Goal: Task Accomplishment & Management: Use online tool/utility

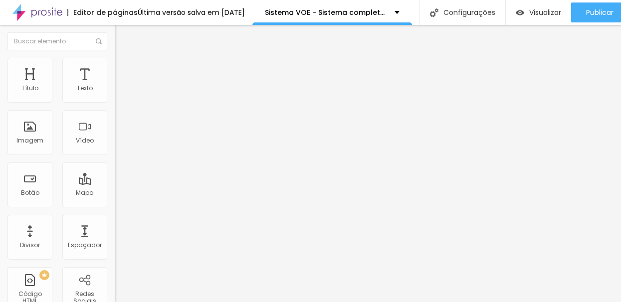
click at [115, 113] on div "Editar Seção Conteúdo Estilo Avançado Modo Encaixotado Encaixotado Completo" at bounding box center [172, 163] width 115 height 277
click at [115, 68] on li "Avançado" at bounding box center [172, 73] width 115 height 10
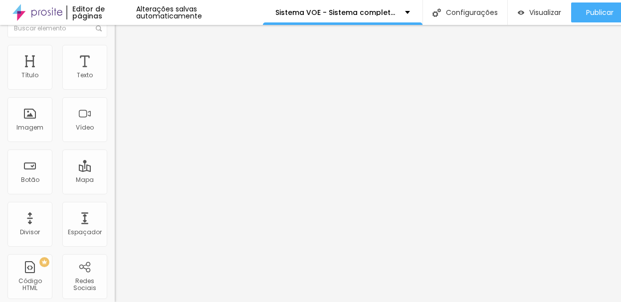
click at [115, 55] on img at bounding box center [119, 59] width 9 height 9
click at [124, 58] on span "Avançado" at bounding box center [140, 61] width 33 height 8
click at [115, 73] on div "Modo Encaixotado Encaixotado Completo" at bounding box center [172, 78] width 115 height 27
click at [115, 55] on li "Avançado" at bounding box center [172, 60] width 115 height 10
click at [124, 57] on span "Avançado" at bounding box center [140, 61] width 33 height 8
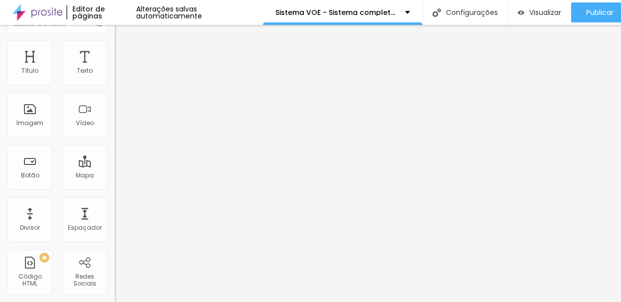
scroll to position [0, 0]
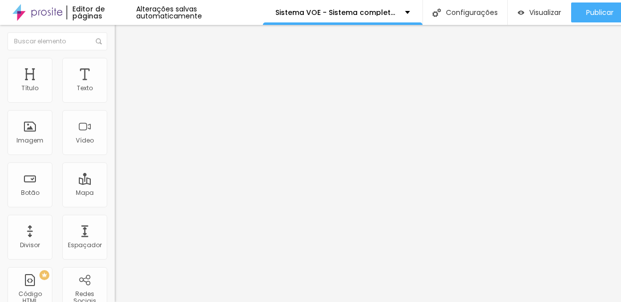
click at [115, 68] on li "Avançado" at bounding box center [172, 73] width 115 height 10
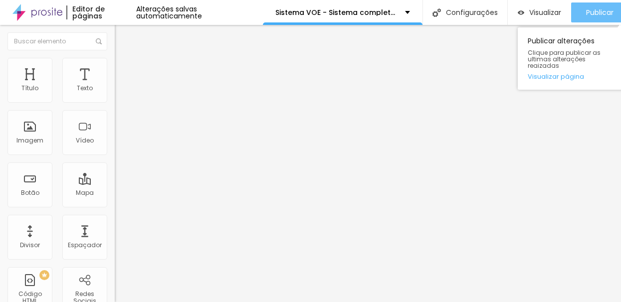
click at [598, 8] on span "Publicar" at bounding box center [599, 12] width 27 height 8
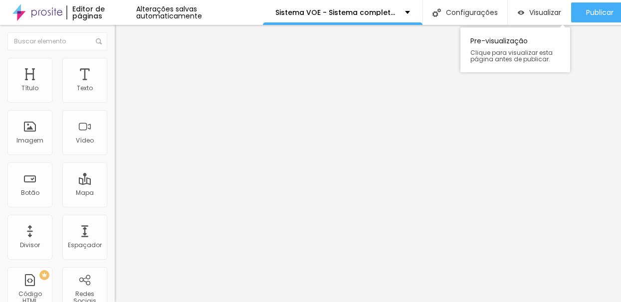
scroll to position [7, 0]
drag, startPoint x: 38, startPoint y: 106, endPoint x: 7, endPoint y: 103, distance: 31.6
click at [115, 94] on input "QUERO CONHECER O COMO VENDER MAIS" at bounding box center [175, 89] width 120 height 10
drag, startPoint x: 53, startPoint y: 105, endPoint x: 177, endPoint y: 105, distance: 123.7
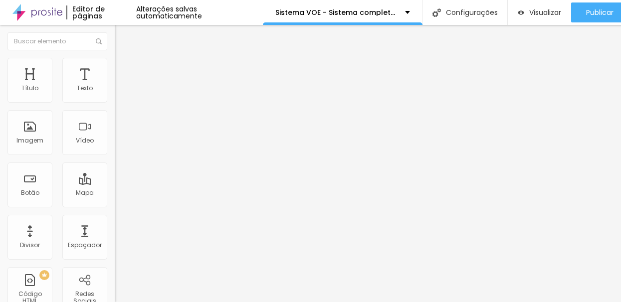
click at [177, 94] on input "CONHECER O COMO VENDER MAIS" at bounding box center [175, 89] width 120 height 10
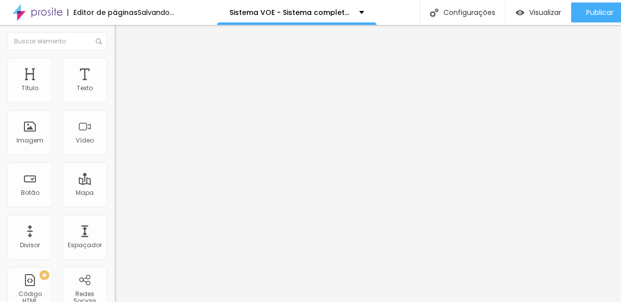
type input "Conhecer o Programa"
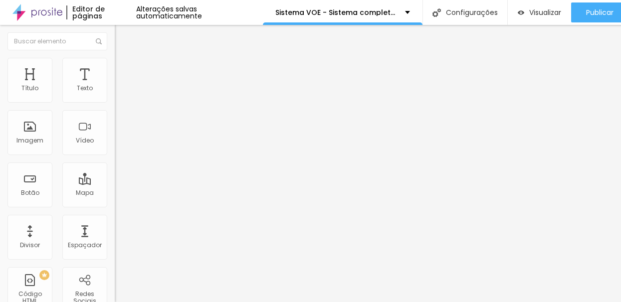
click at [115, 94] on input "QUERO APENAS O SISTEMA VOE" at bounding box center [175, 89] width 120 height 10
type input "Quero apenas o Sistema"
click at [115, 150] on span "Normal" at bounding box center [126, 153] width 22 height 8
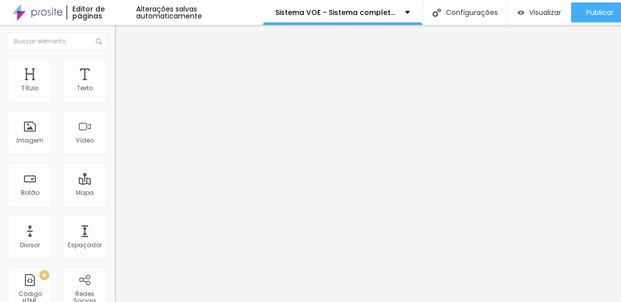
click at [115, 152] on span "Normal" at bounding box center [126, 153] width 22 height 8
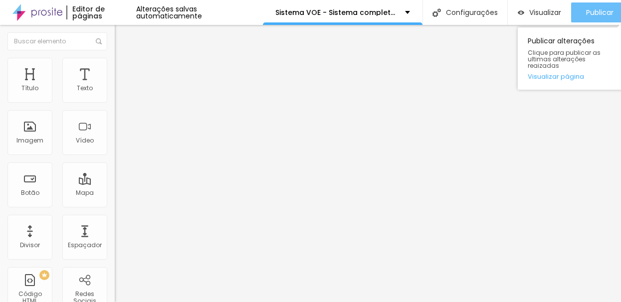
click at [596, 8] on span "Publicar" at bounding box center [599, 12] width 27 height 8
click at [600, 8] on span "Publicar" at bounding box center [599, 12] width 27 height 8
click at [593, 8] on span "Publicar" at bounding box center [599, 12] width 27 height 8
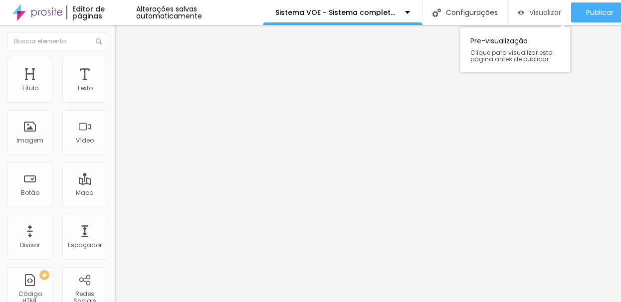
click at [549, 8] on span "Visualizar" at bounding box center [545, 12] width 32 height 8
